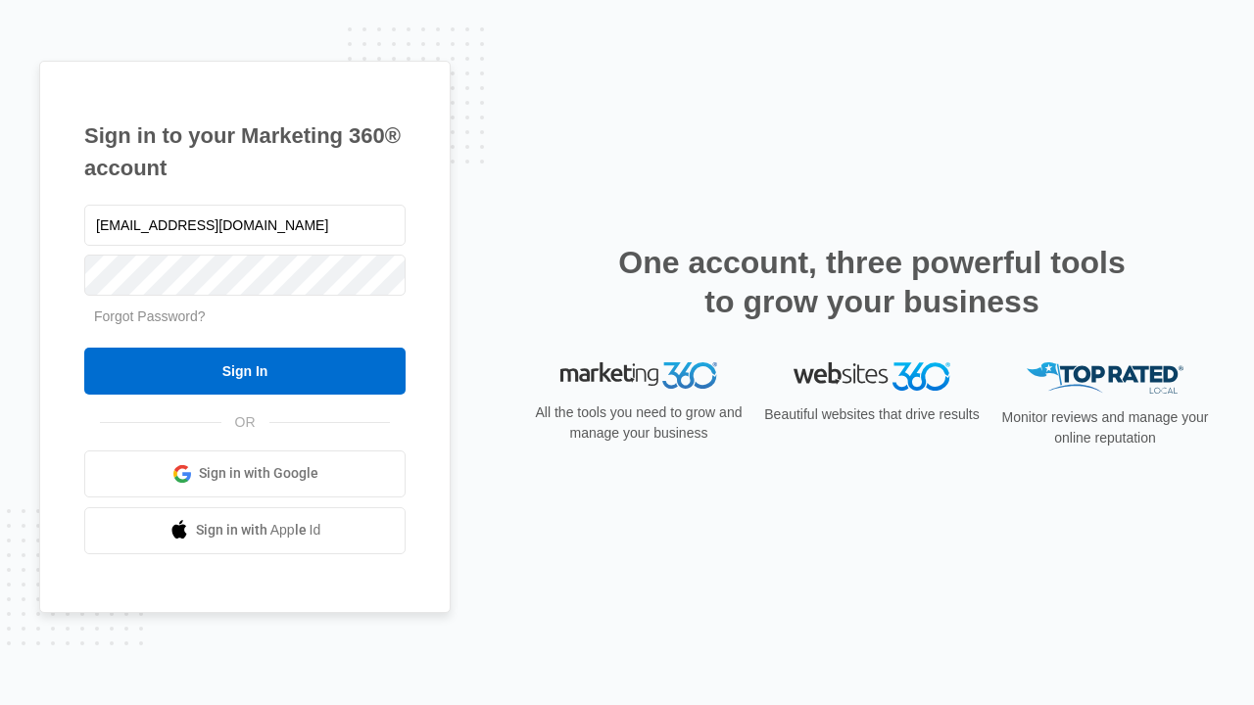
type input "dankie614@gmail.com"
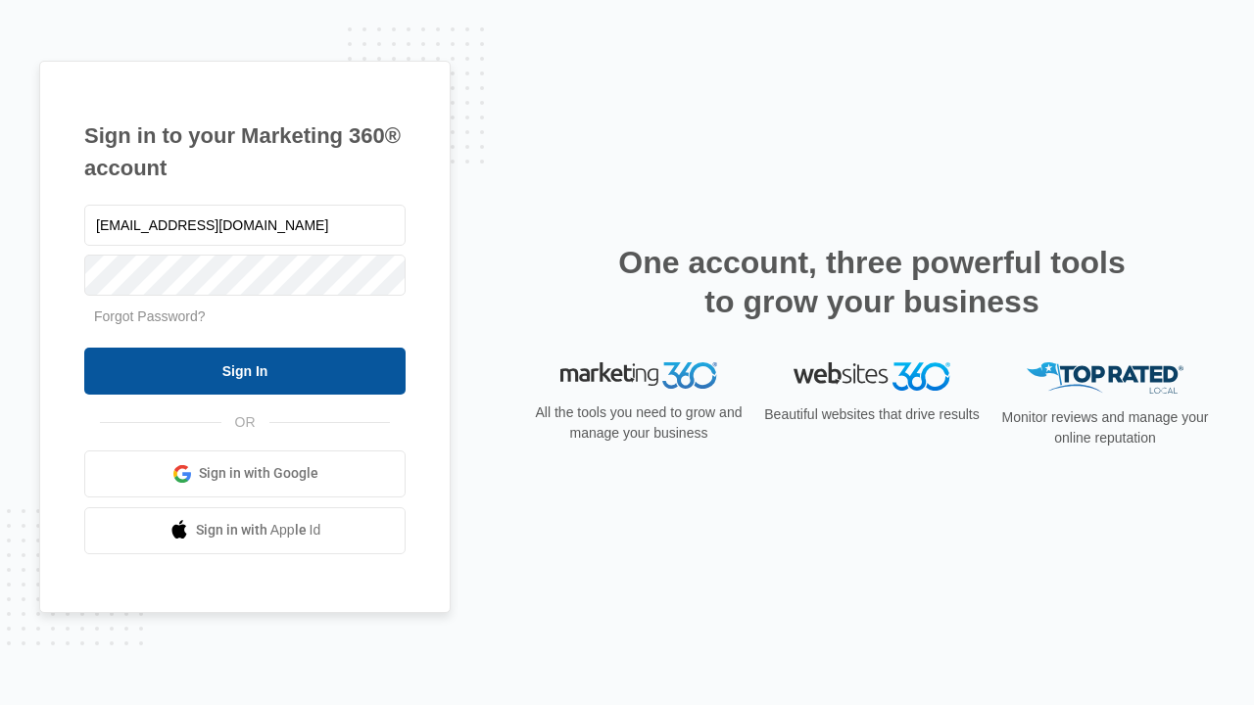
click at [245, 370] on input "Sign In" at bounding box center [244, 371] width 321 height 47
